Goal: Task Accomplishment & Management: Use online tool/utility

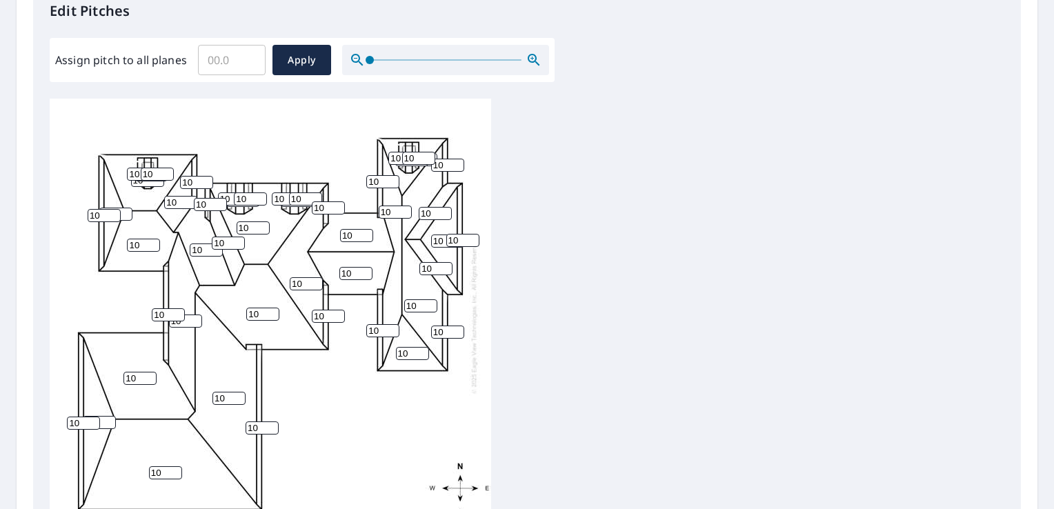
scroll to position [401, 0]
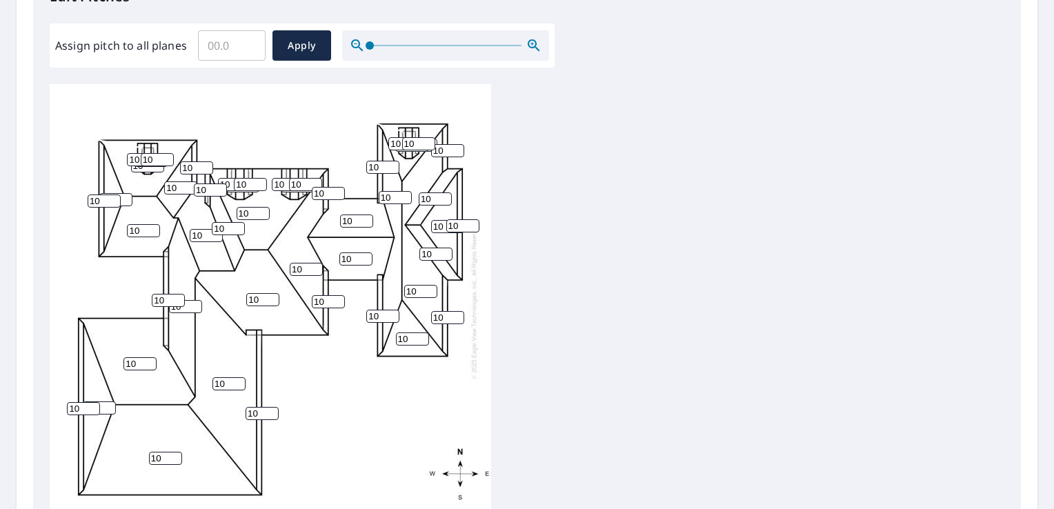
click at [381, 165] on input "10" at bounding box center [382, 167] width 33 height 13
type input "12"
click at [389, 196] on input "10" at bounding box center [395, 197] width 33 height 13
type input "12"
click at [446, 148] on input "10" at bounding box center [447, 150] width 33 height 13
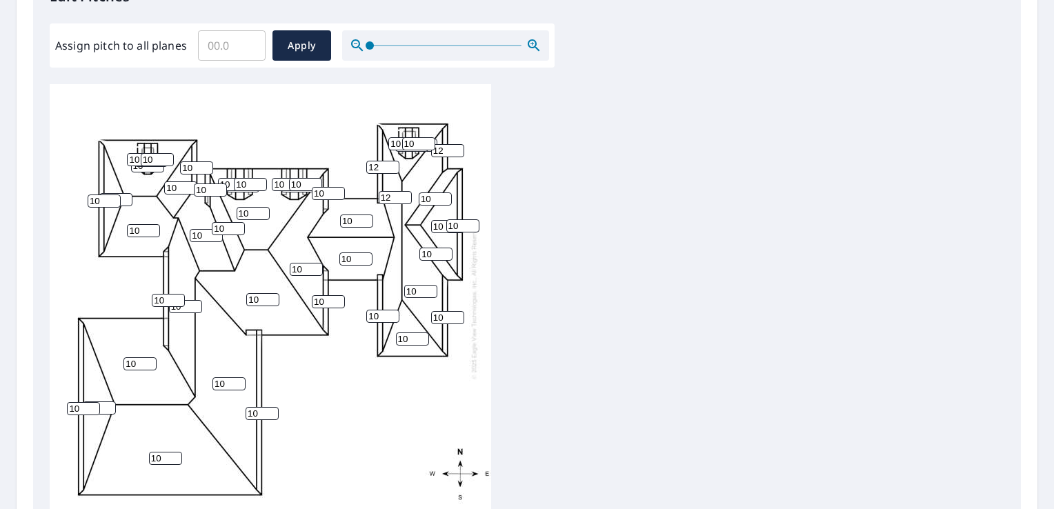
type input "12"
click at [458, 226] on input "10" at bounding box center [462, 225] width 33 height 13
type input "12"
click at [443, 227] on input "10" at bounding box center [447, 226] width 33 height 13
type input "12"
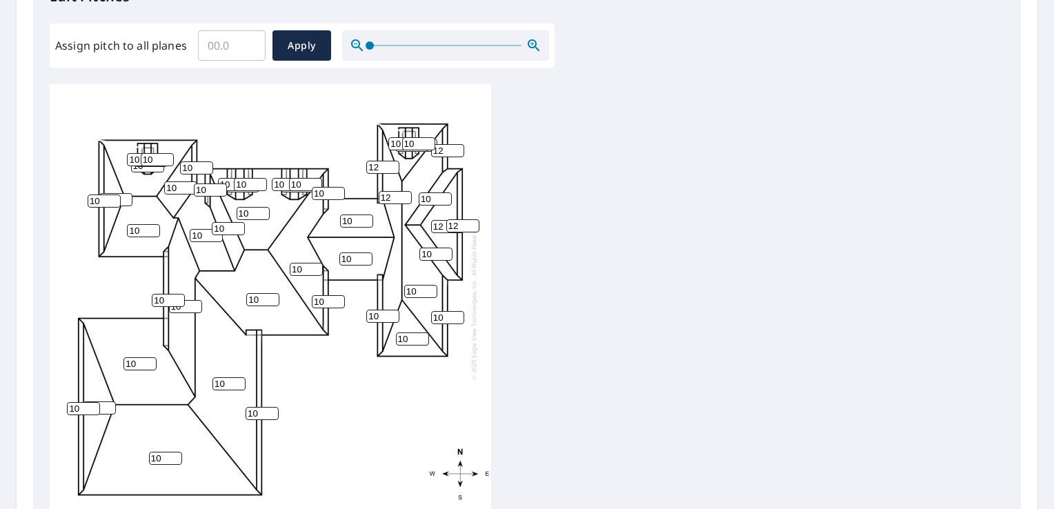
click at [432, 254] on input "10" at bounding box center [435, 254] width 33 height 13
type input "12"
click at [417, 288] on input "10" at bounding box center [420, 291] width 33 height 13
type input "12"
click at [443, 316] on input "10" at bounding box center [447, 317] width 33 height 13
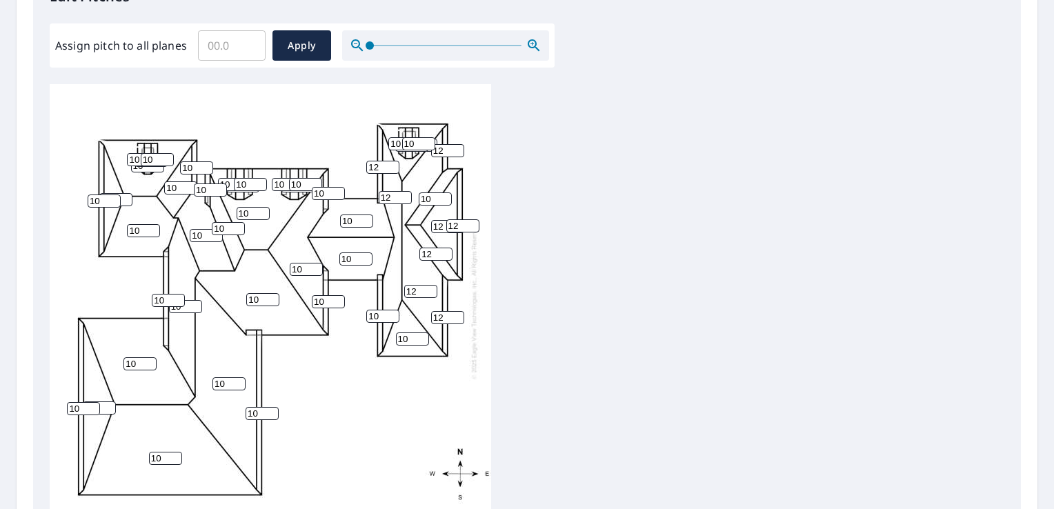
type input "12"
click at [381, 314] on input "10" at bounding box center [382, 316] width 33 height 13
type input "12"
click at [326, 301] on input "10" at bounding box center [328, 301] width 33 height 13
type input "12"
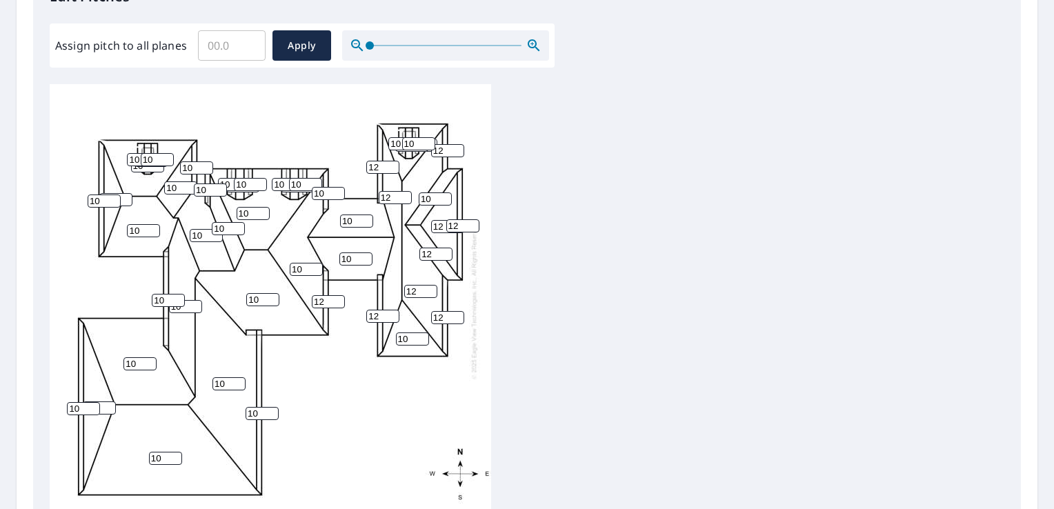
click at [303, 261] on div "10 10 10 10 12 10 10 10 10 10 10 12 10 10 10 12 10 10 10 10 10 10 10 12 10 10 1…" at bounding box center [270, 300] width 441 height 433
click at [304, 269] on input "10" at bounding box center [306, 269] width 33 height 13
type input "12"
click at [261, 415] on input "10" at bounding box center [262, 413] width 33 height 13
type input "12"
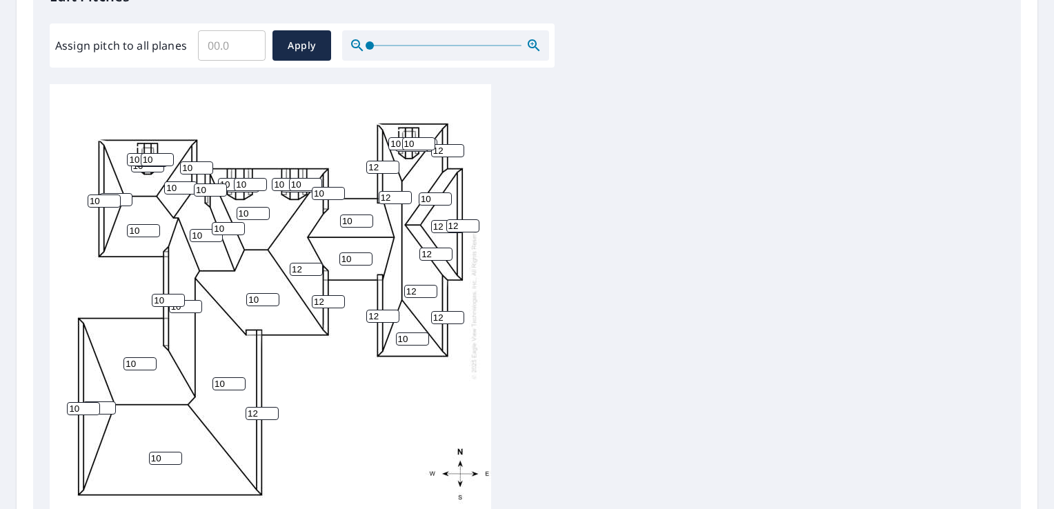
click at [226, 382] on input "10" at bounding box center [228, 383] width 33 height 13
type input "12"
click at [186, 306] on input "10" at bounding box center [185, 306] width 33 height 13
type input "12"
click at [170, 297] on input "10" at bounding box center [168, 300] width 33 height 13
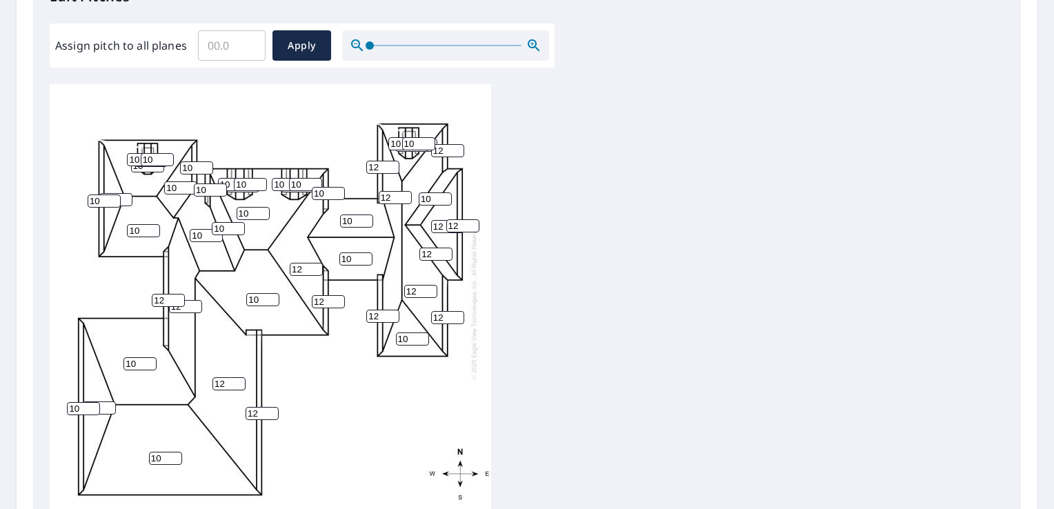
type input "12"
click at [83, 406] on input "10" at bounding box center [83, 408] width 33 height 13
type input "12"
click at [102, 199] on input "10" at bounding box center [104, 200] width 33 height 13
type input "12"
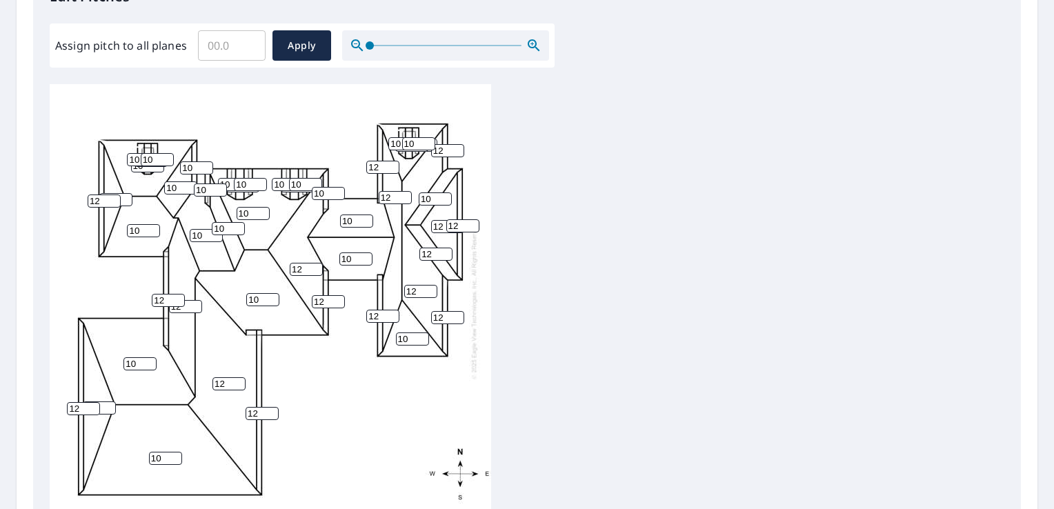
click at [222, 228] on input "10" at bounding box center [228, 228] width 33 height 13
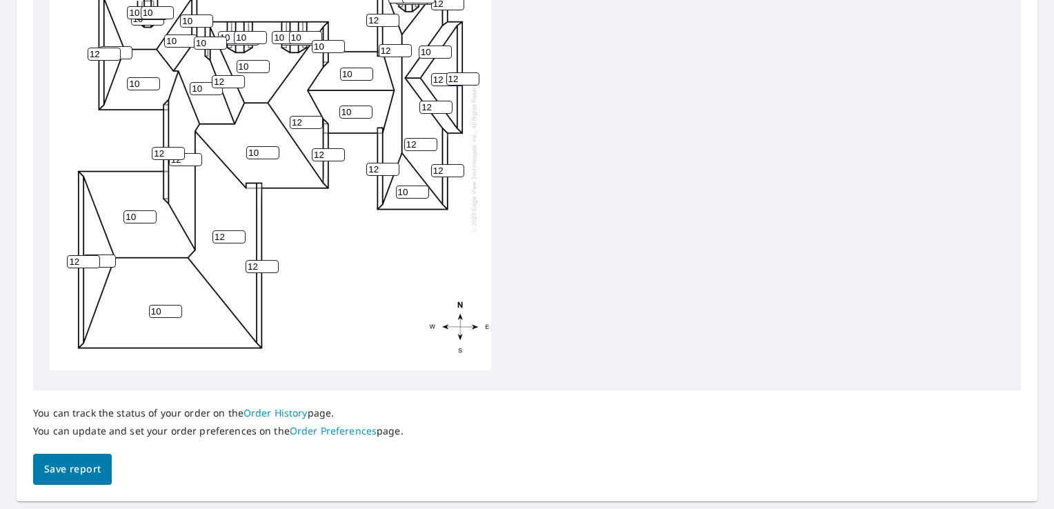
scroll to position [582, 0]
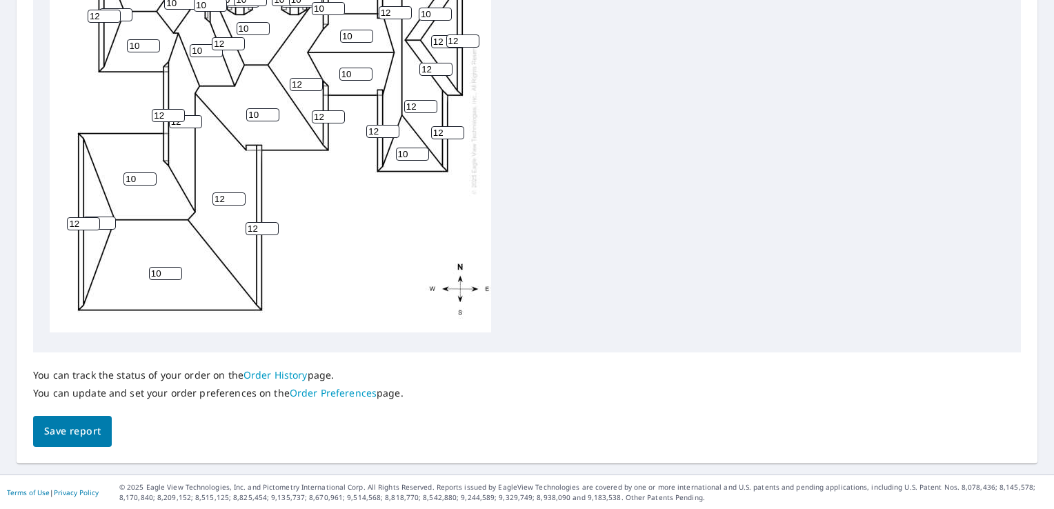
type input "12"
click at [72, 432] on span "Save report" at bounding box center [72, 431] width 57 height 17
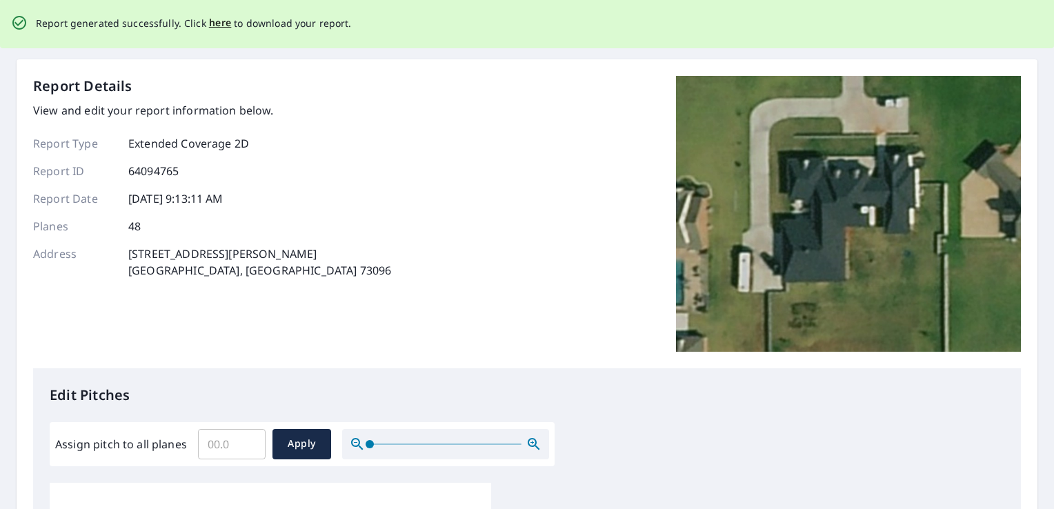
scroll to position [0, 0]
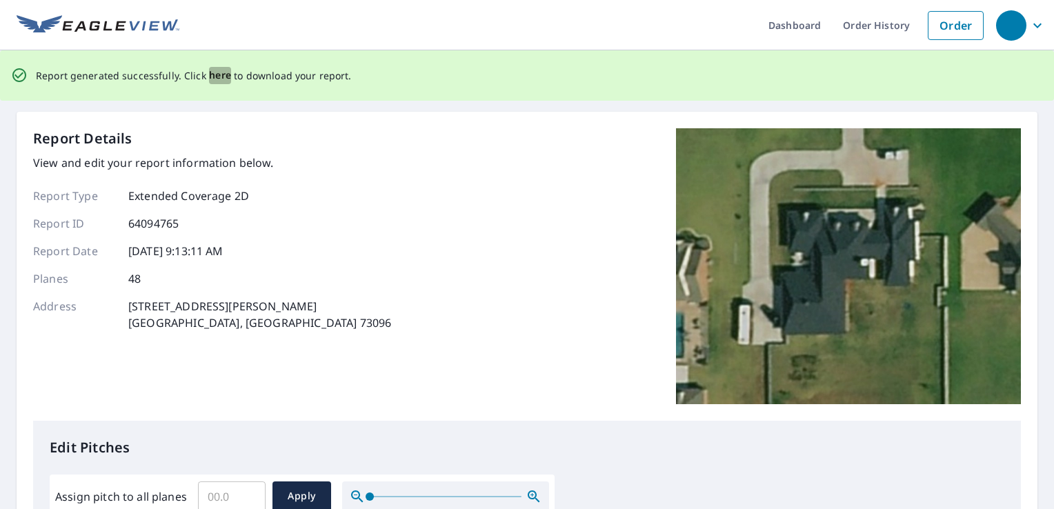
click at [211, 72] on span "here" at bounding box center [220, 75] width 23 height 17
